Goal: Task Accomplishment & Management: Manage account settings

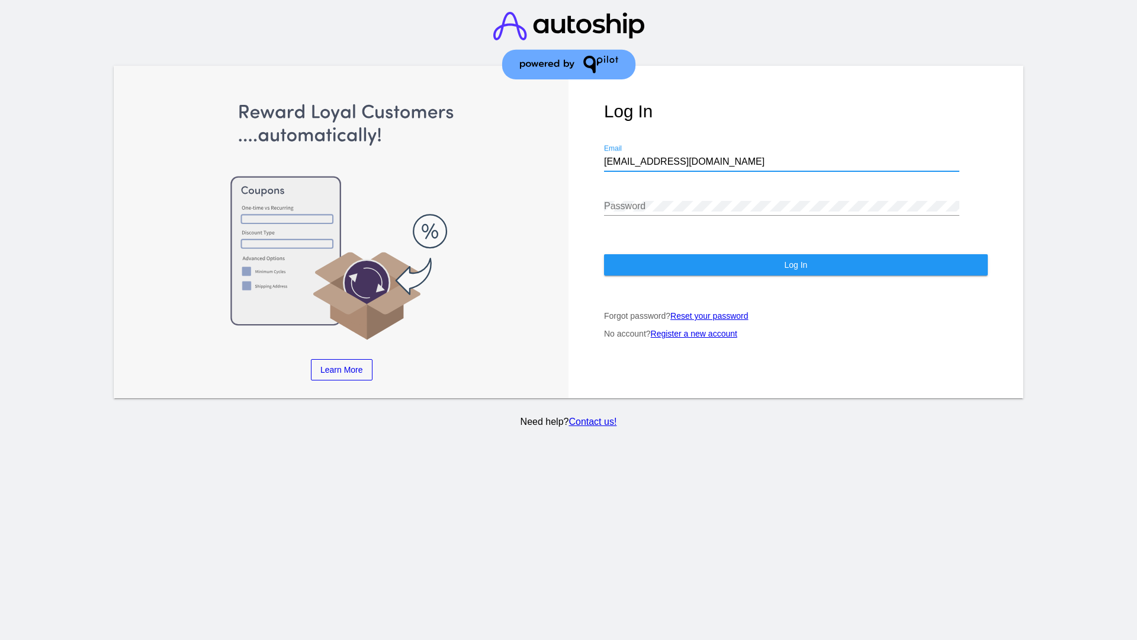
type input "[EMAIL_ADDRESS][DOMAIN_NAME]"
click at [796, 265] on span "Log In" at bounding box center [795, 264] width 23 height 9
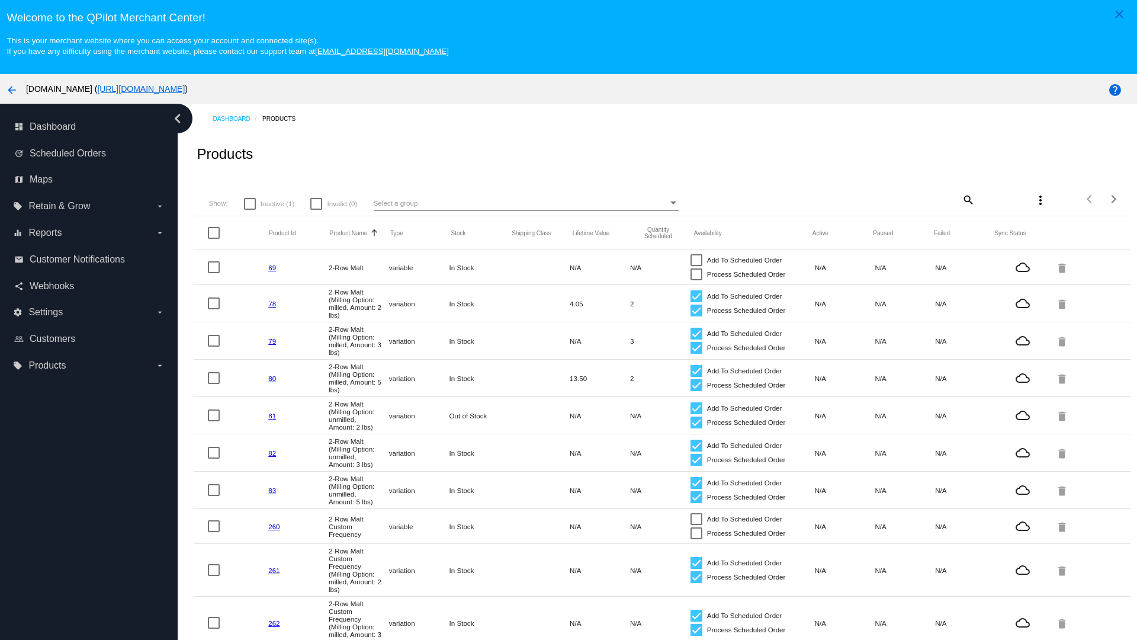
click at [269, 203] on span "Inactive (1)" at bounding box center [278, 204] width 34 height 14
click at [250, 210] on input "Inactive (1)" at bounding box center [249, 210] width 1 height 1
checkbox input "true"
click at [967, 199] on mat-icon "search" at bounding box center [968, 199] width 14 height 18
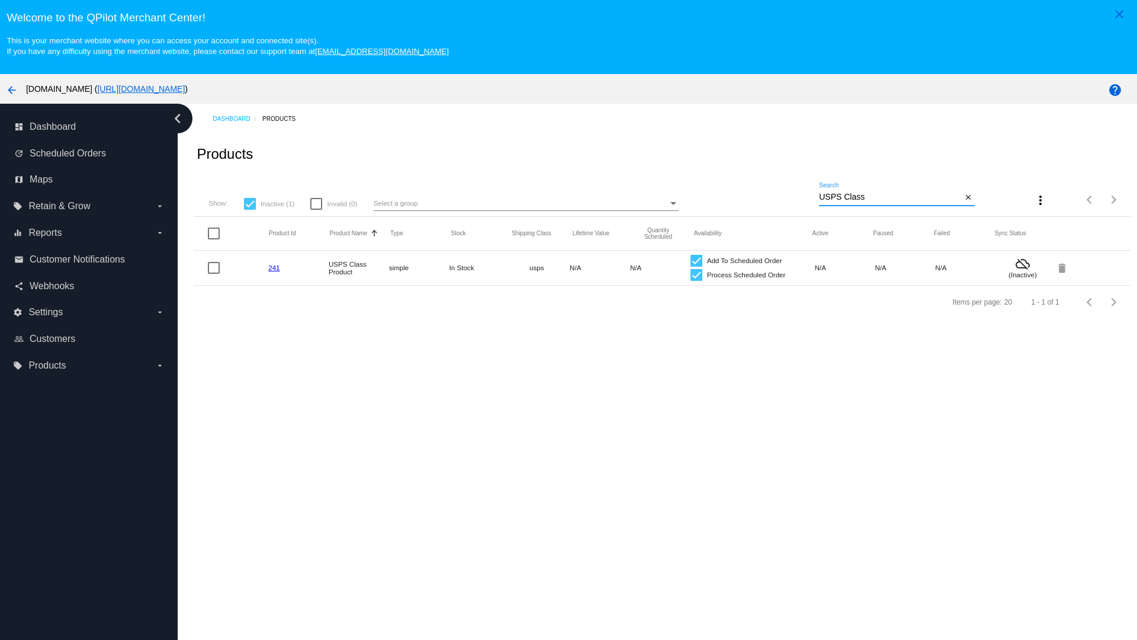
type input "USPS Class"
click at [696, 274] on div at bounding box center [697, 275] width 12 height 12
click at [696, 281] on input "Process Scheduled Order" at bounding box center [696, 281] width 1 height 1
checkbox input "false"
click at [696, 260] on div at bounding box center [697, 261] width 12 height 12
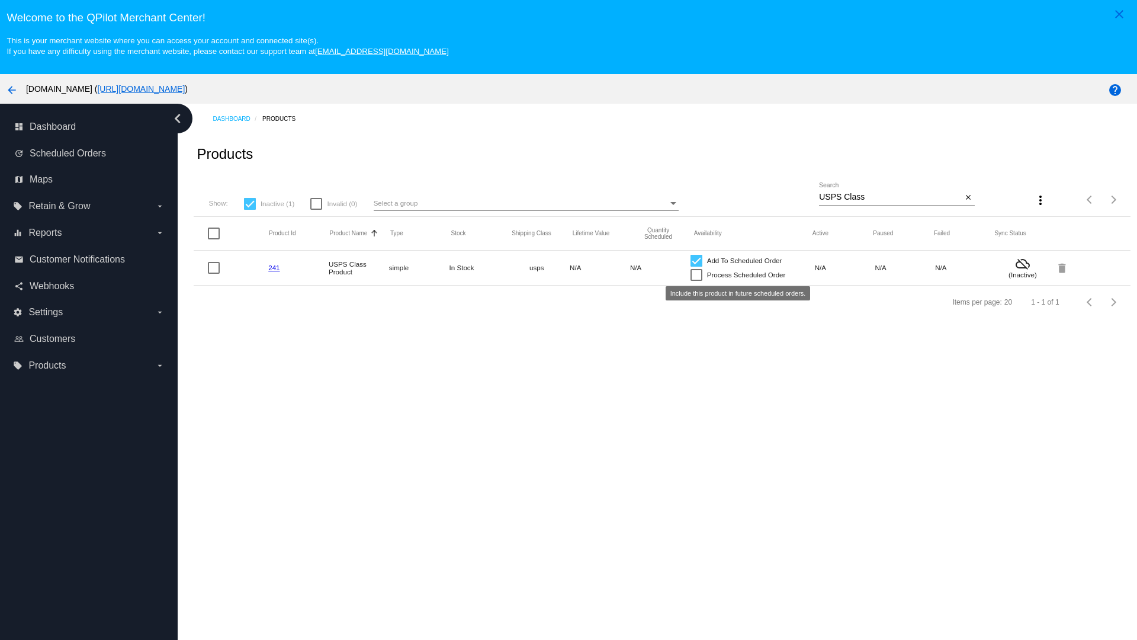
click at [696, 267] on input "Add To Scheduled Order" at bounding box center [696, 267] width 1 height 1
checkbox input "false"
